Goal: Check status: Check status

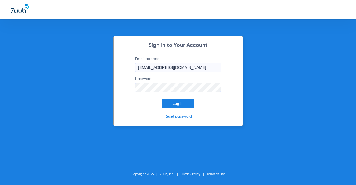
click at [175, 102] on span "Log In" at bounding box center [177, 103] width 11 height 4
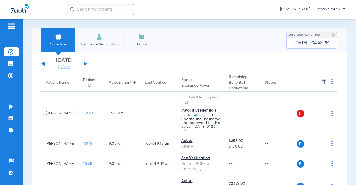
click at [82, 62] on div "[DATE] [DATE] [DATE] [DATE] [DATE] [DATE] [DATE] [DATE] [DATE] [DATE] [DATE] [D…" at bounding box center [64, 64] width 46 height 12
click at [84, 64] on button at bounding box center [85, 63] width 3 height 4
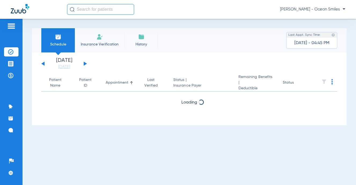
click at [87, 63] on app-single-date-navigator "[DATE] [DATE] [DATE] [DATE] [DATE] [DATE] [DATE] [DATE] [DATE] [DATE] [DATE] [D…" at bounding box center [189, 64] width 296 height 12
click at [84, 63] on button at bounding box center [85, 63] width 3 height 4
click at [83, 64] on div "[DATE] [DATE] [DATE] [DATE] [DATE] [DATE] [DATE] [DATE] [DATE] [DATE] [DATE] [D…" at bounding box center [64, 64] width 46 height 12
click at [84, 63] on button at bounding box center [85, 63] width 3 height 4
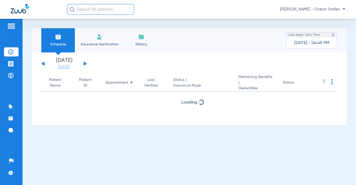
click at [69, 67] on link "[DATE]" at bounding box center [64, 66] width 32 height 5
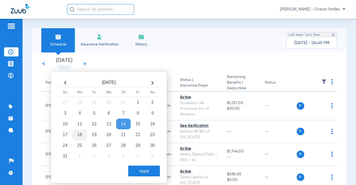
click at [81, 134] on td "18" at bounding box center [79, 134] width 14 height 11
